Goal: Information Seeking & Learning: Learn about a topic

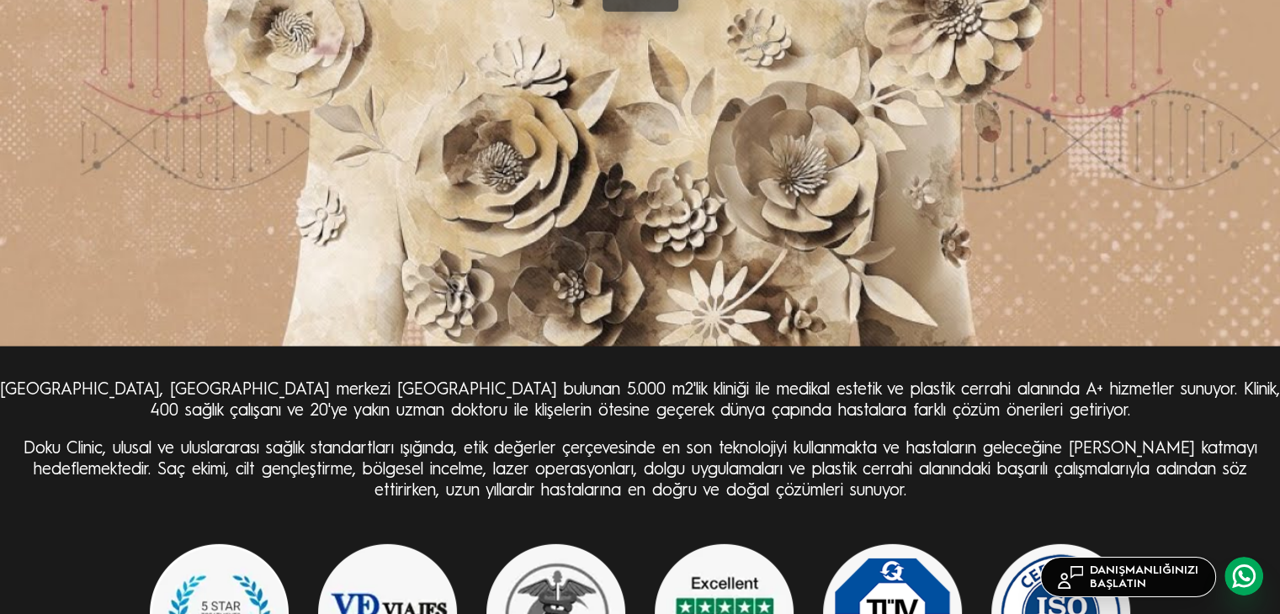
scroll to position [4544, 0]
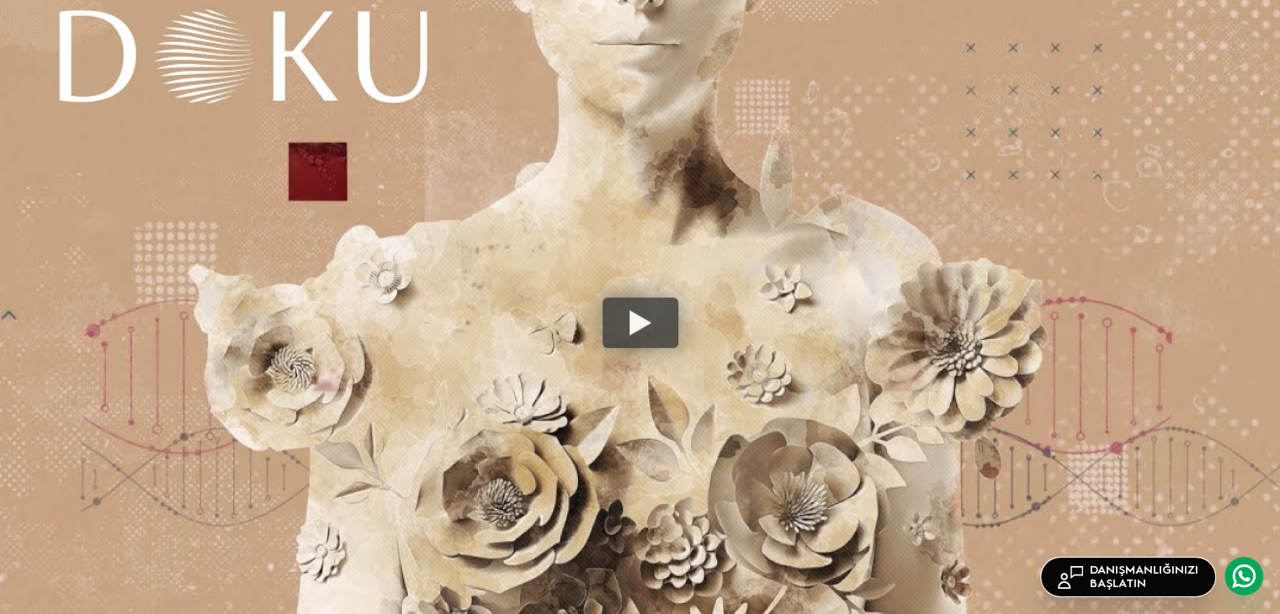
click at [648, 337] on div at bounding box center [641, 323] width 76 height 50
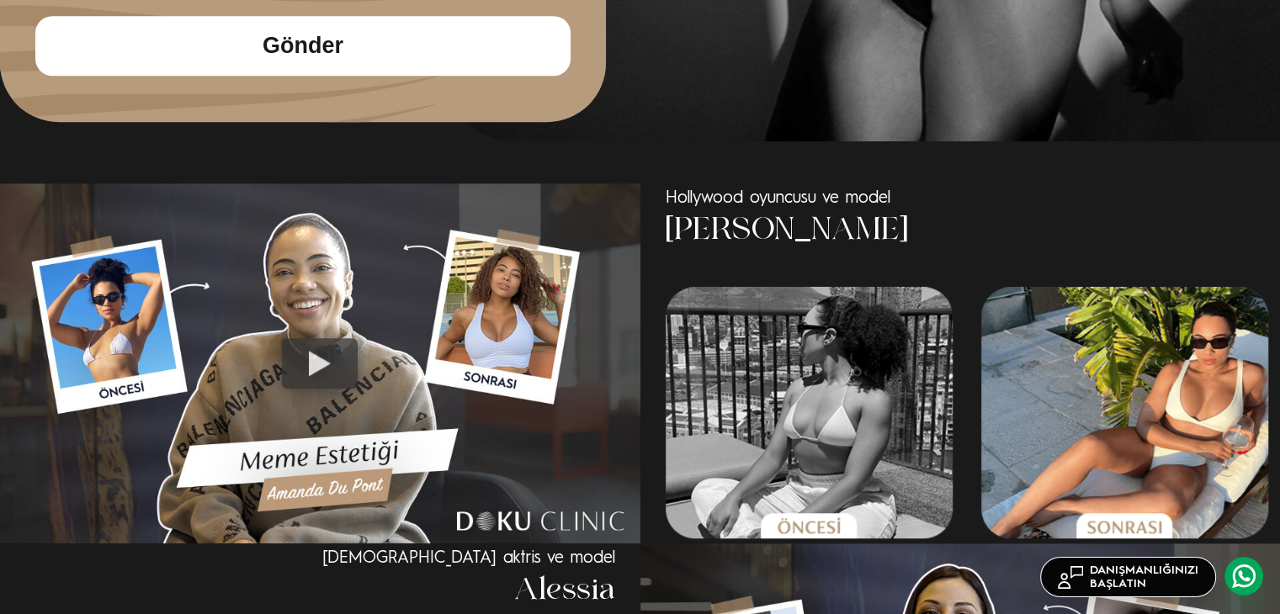
scroll to position [1010, 0]
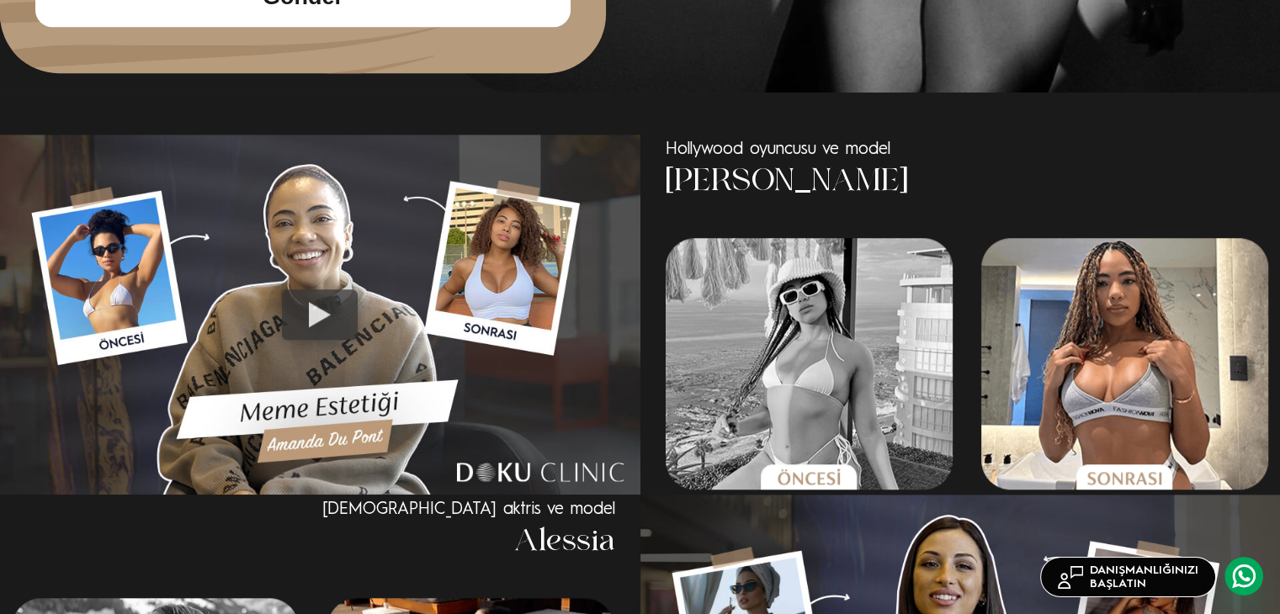
click at [352, 297] on div at bounding box center [320, 314] width 76 height 50
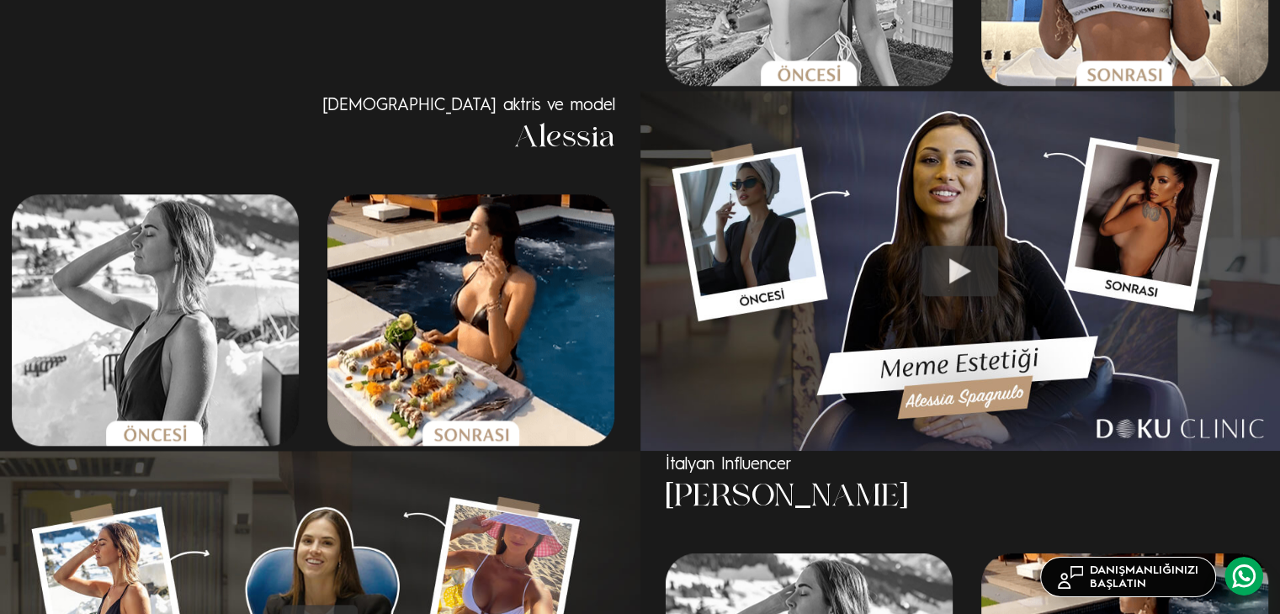
scroll to position [1431, 0]
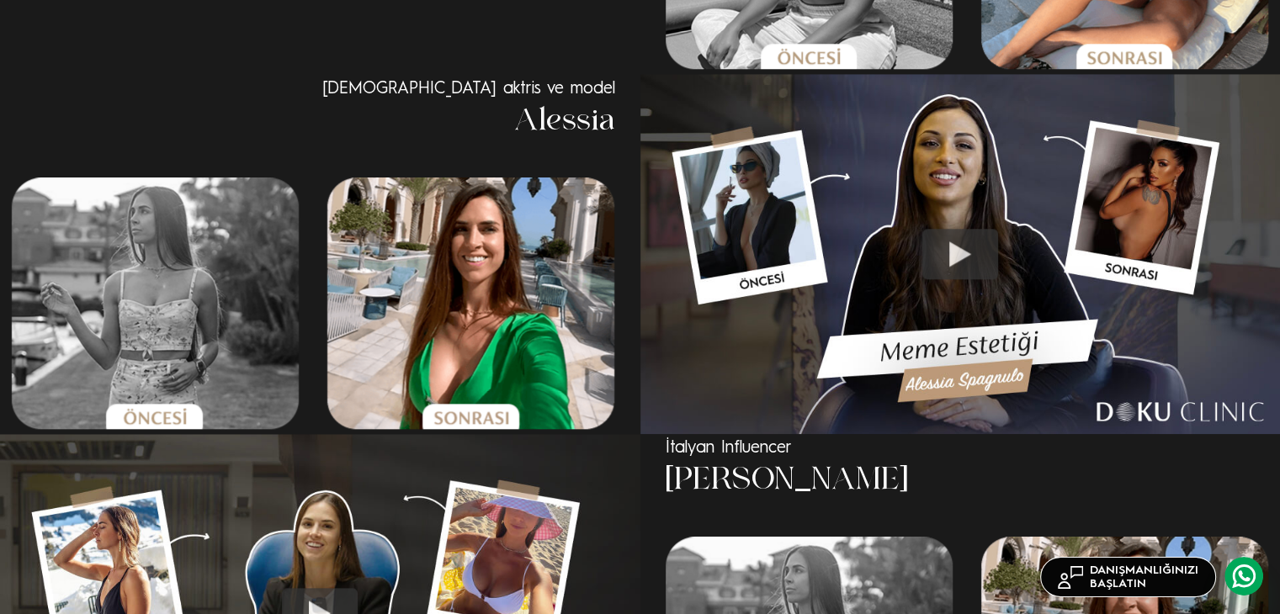
click at [969, 235] on div at bounding box center [960, 254] width 76 height 50
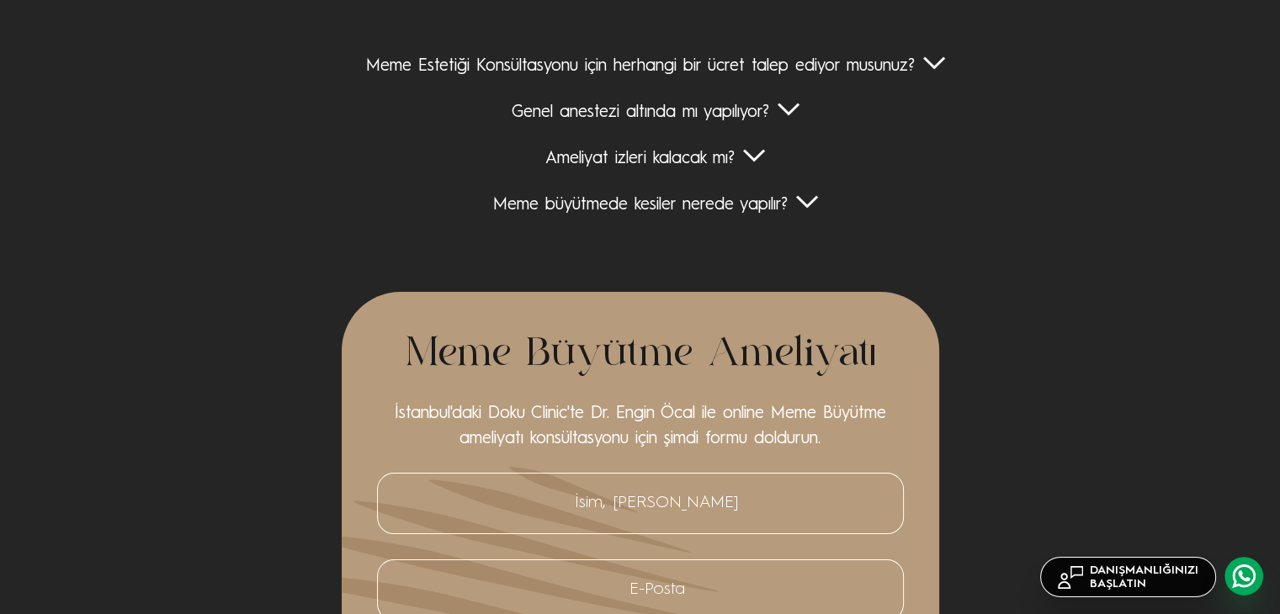
scroll to position [6311, 0]
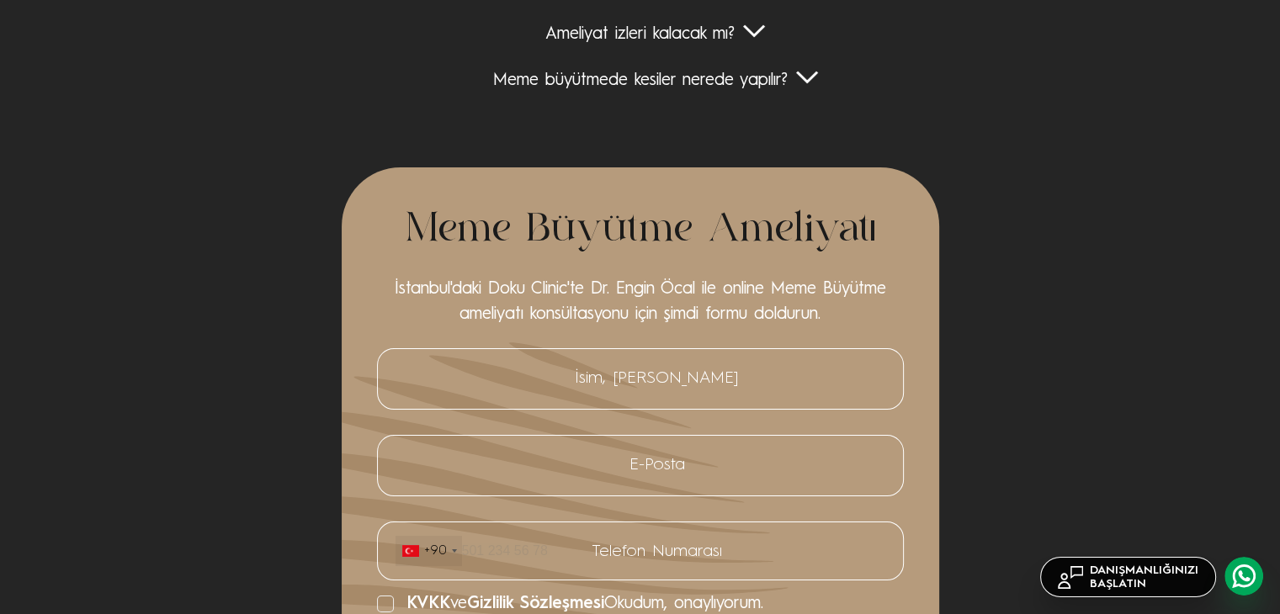
click at [826, 89] on div "Meme büyütmede kesiler nerede yapılır?" at bounding box center [640, 81] width 1280 height 21
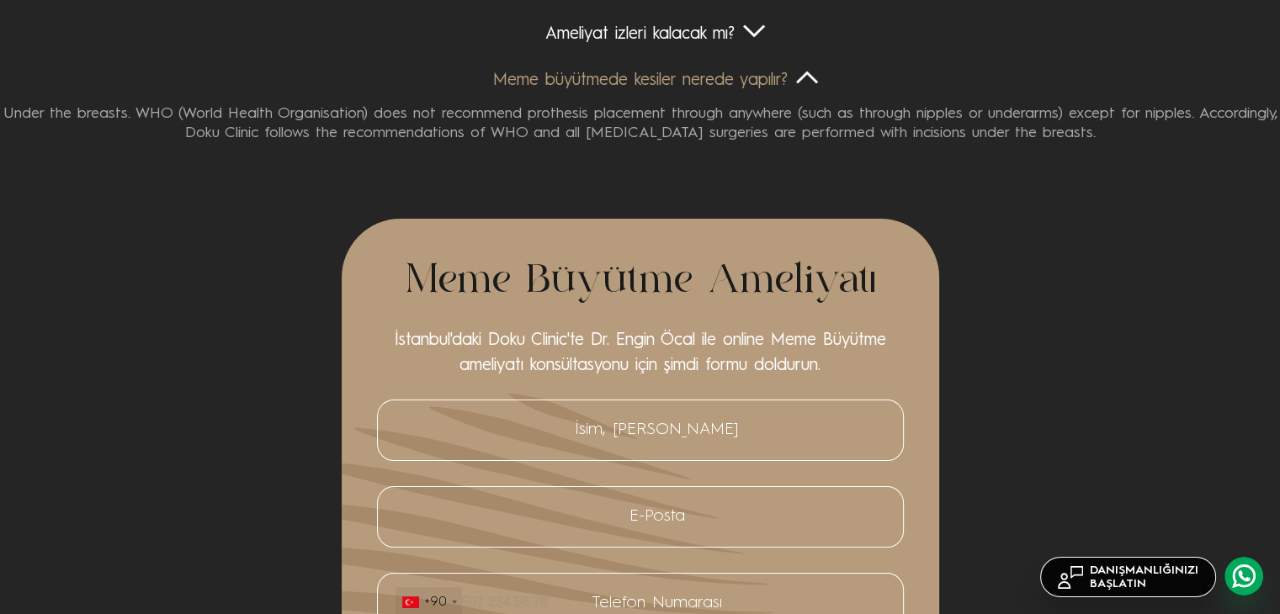
click at [757, 43] on div "Ameliyat izleri kalacak mı?" at bounding box center [640, 34] width 1280 height 21
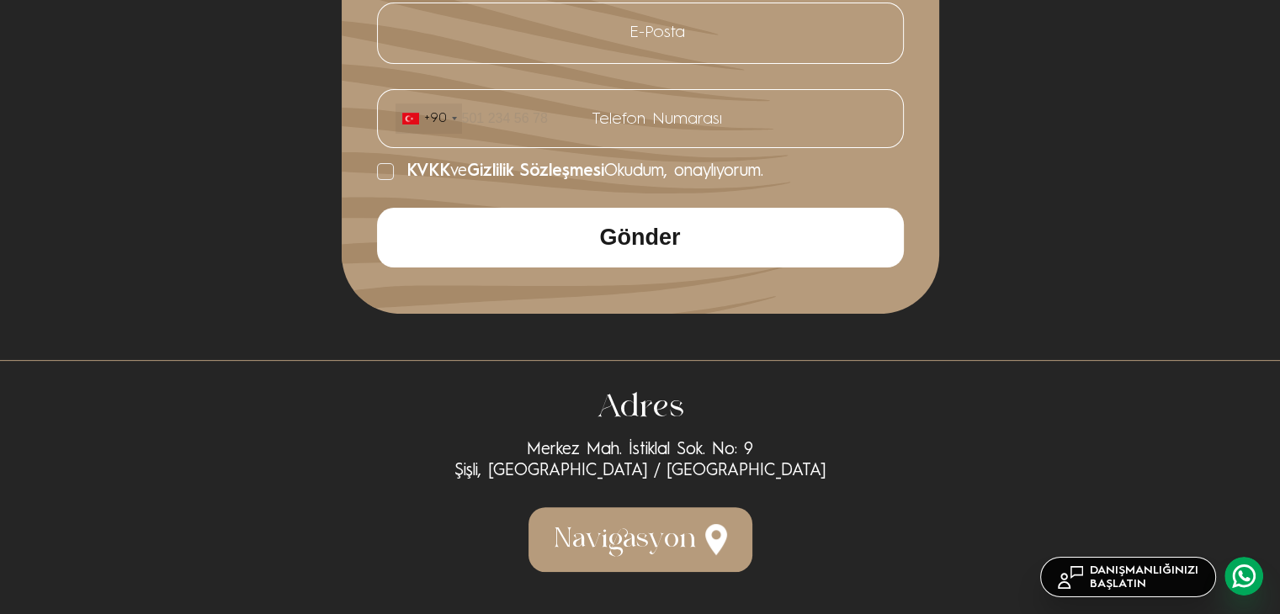
scroll to position [6837, 0]
